Goal: Task Accomplishment & Management: Manage account settings

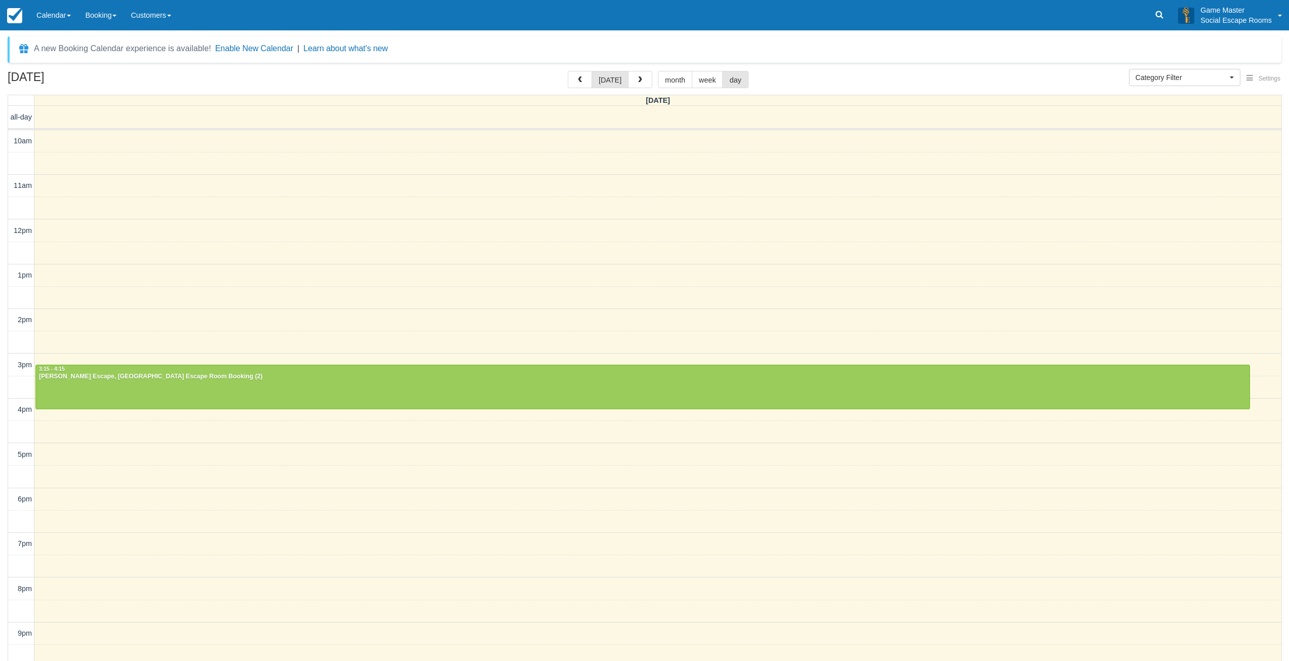
select select
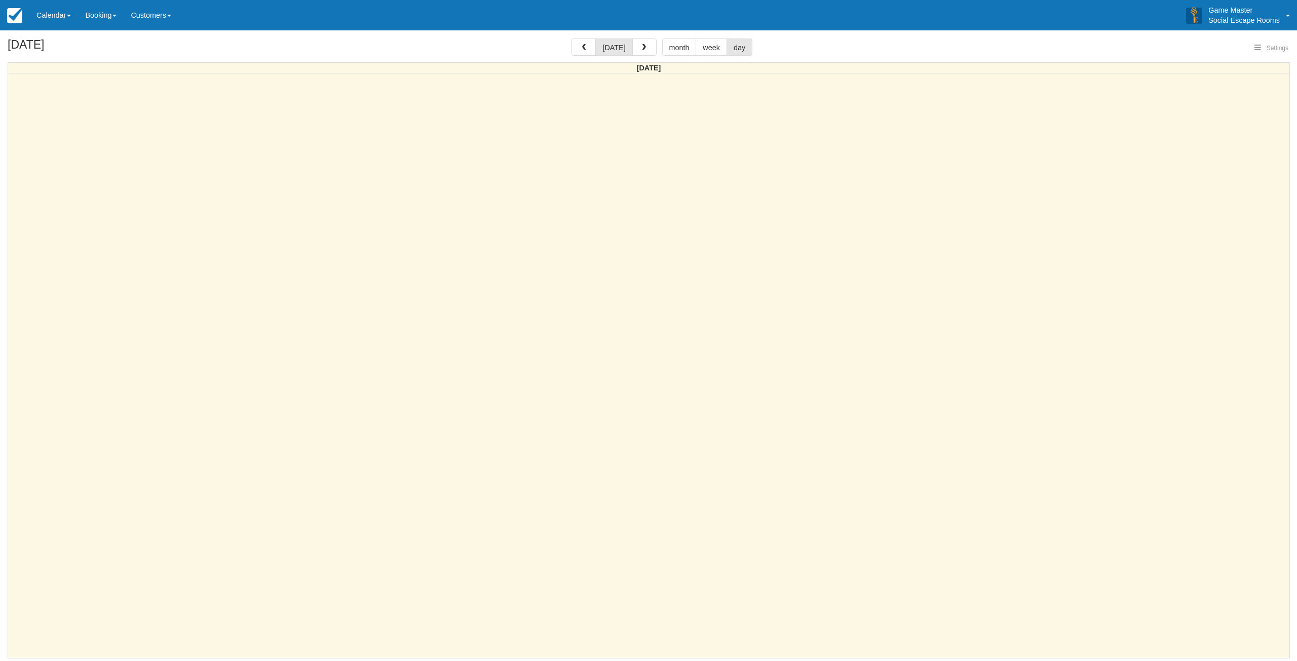
select select
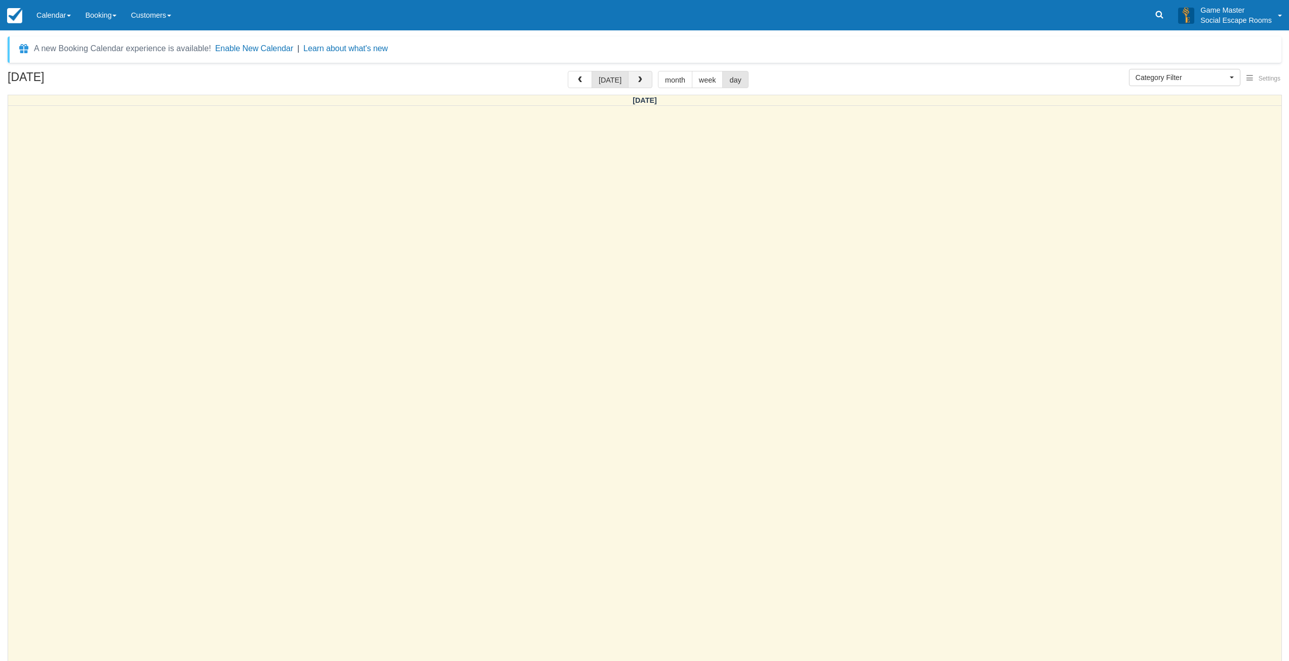
click at [637, 83] on span "button" at bounding box center [640, 80] width 7 height 7
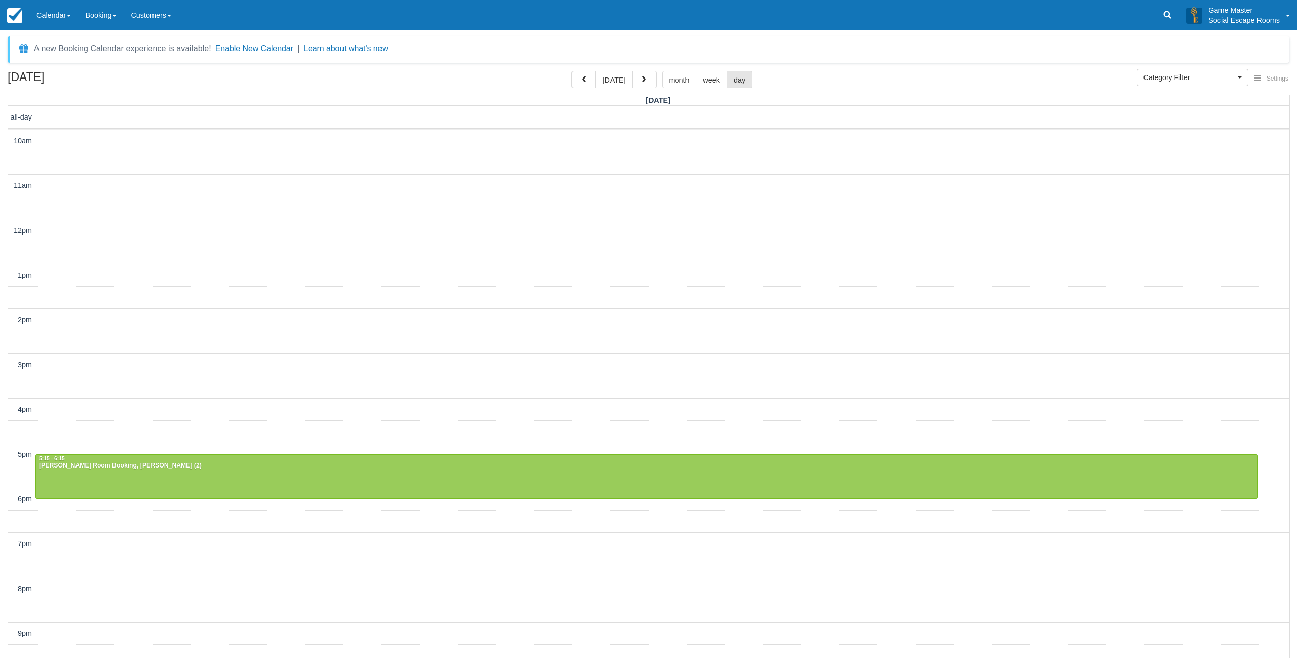
scroll to position [31, 0]
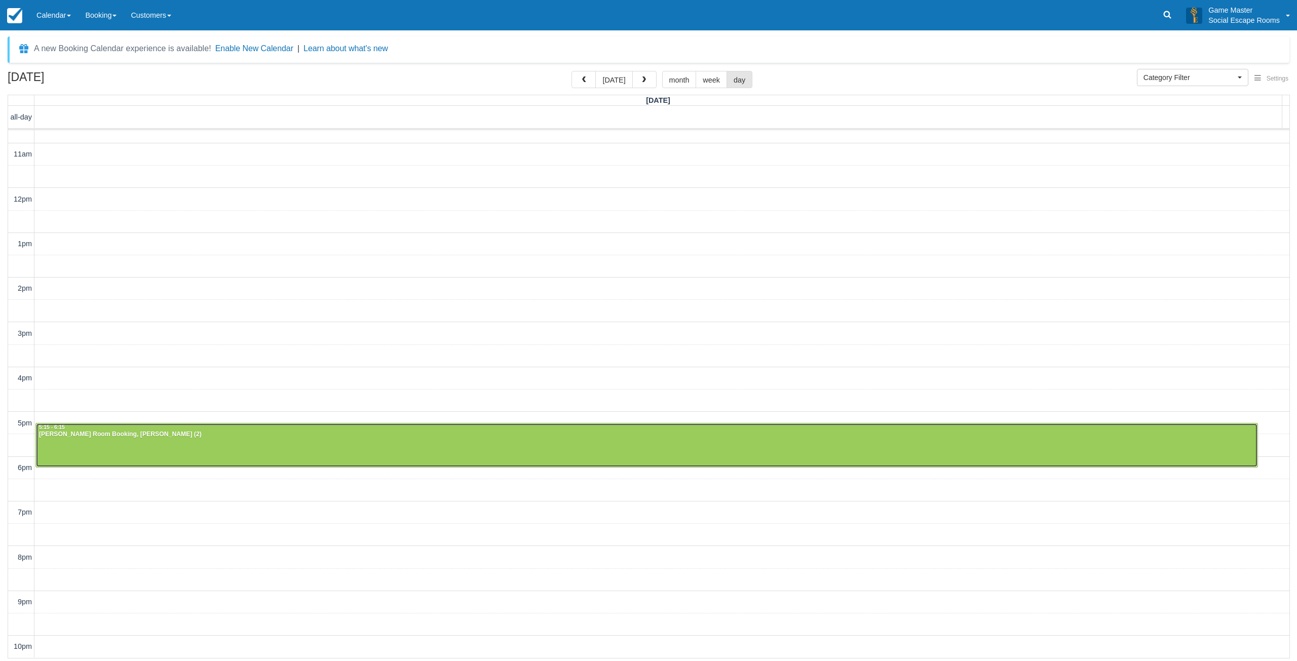
click at [159, 447] on div at bounding box center [647, 446] width 1222 height 44
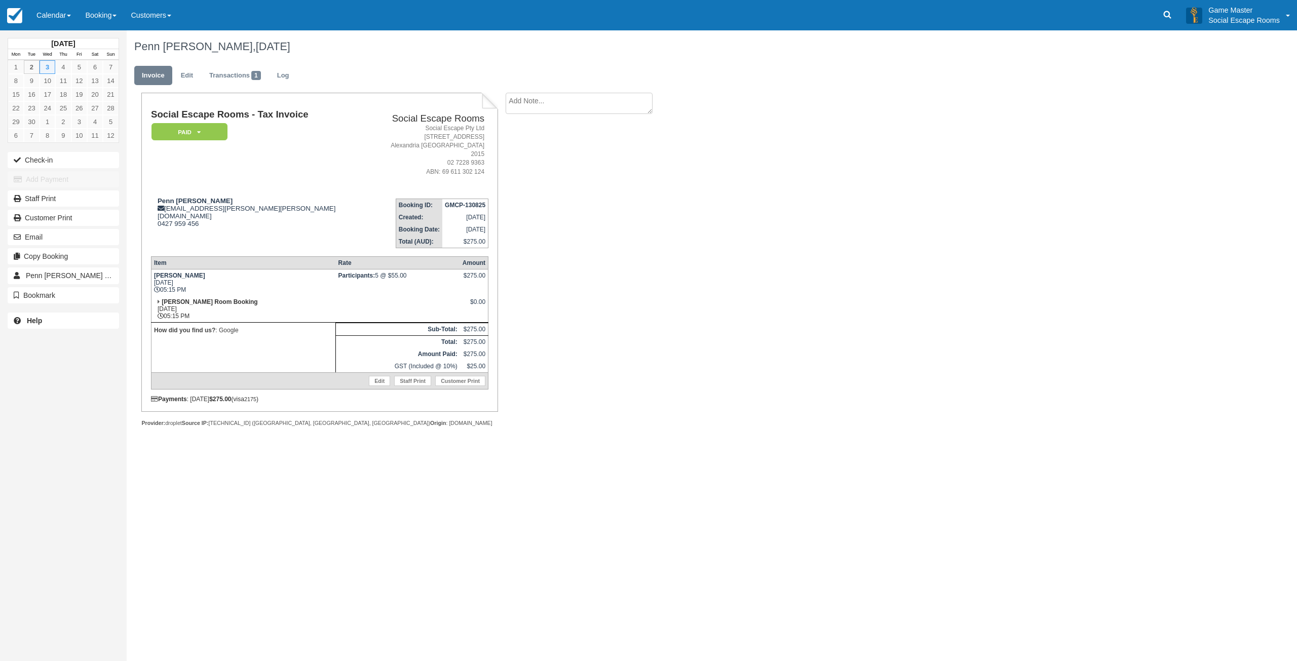
click at [656, 408] on div "Social Escape Rooms - Tax Invoice Paid   Pending Reserved Deposit Blocked for C…" at bounding box center [405, 271] width 557 height 356
click at [292, 269] on td "[PERSON_NAME] [DATE] 05:15 PM" at bounding box center [243, 282] width 184 height 27
click at [279, 372] on td "Edit Staff Print Customer Print" at bounding box center [319, 380] width 337 height 17
